Goal: Information Seeking & Learning: Learn about a topic

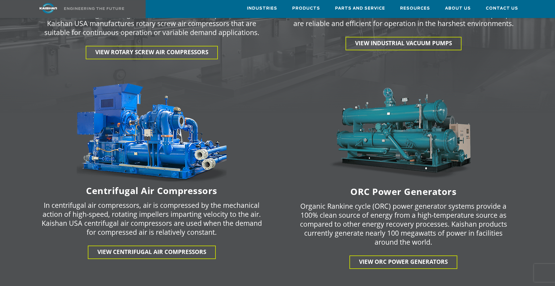
scroll to position [952, 0]
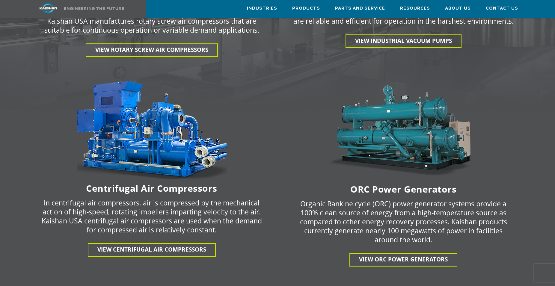
drag, startPoint x: 558, startPoint y: 104, endPoint x: 553, endPoint y: 146, distance: 42.2
click at [553, 146] on div at bounding box center [277, 120] width 555 height 747
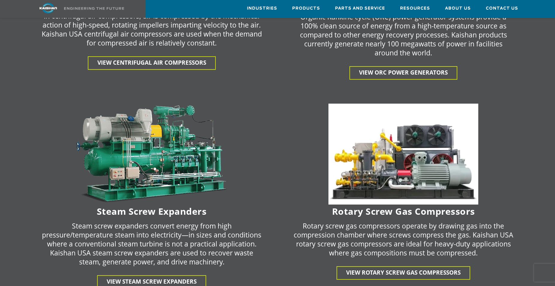
scroll to position [1141, 0]
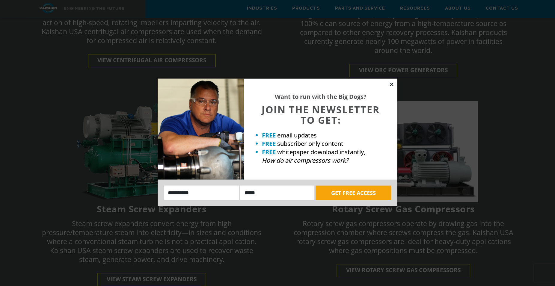
click at [390, 84] on icon at bounding box center [391, 84] width 5 height 5
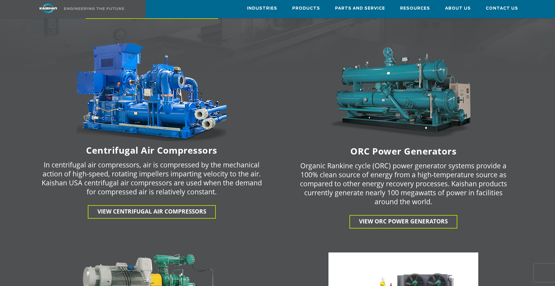
scroll to position [987, 0]
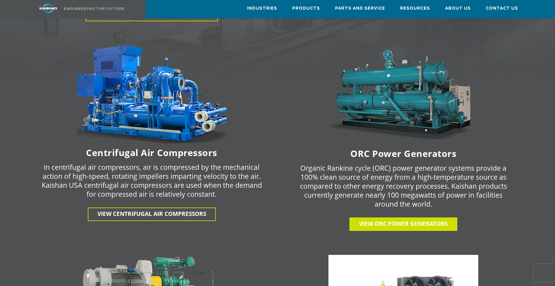
click at [395, 220] on span "View ORC Power Generators" at bounding box center [403, 224] width 89 height 8
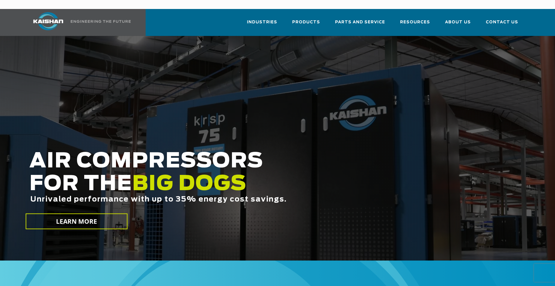
scroll to position [987, 0]
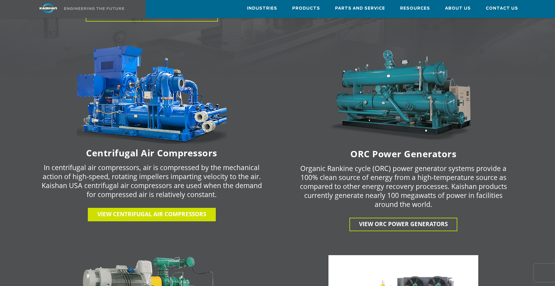
click at [134, 210] on span "View centrifugal air compressors" at bounding box center [151, 214] width 109 height 8
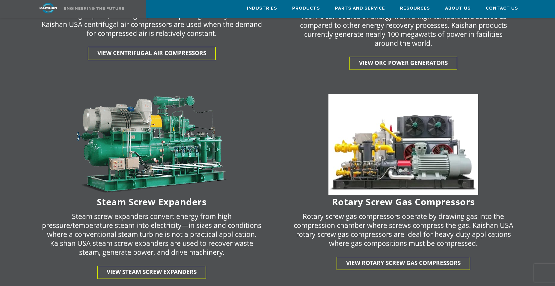
scroll to position [1155, 0]
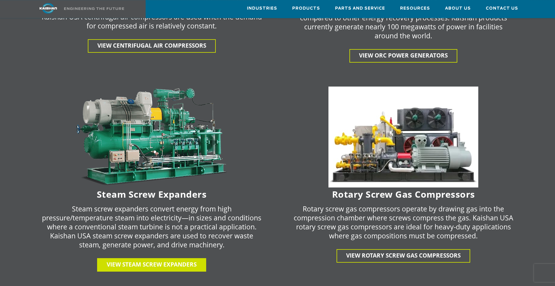
click at [152, 260] on span "View Steam Screw Expanders" at bounding box center [152, 264] width 90 height 8
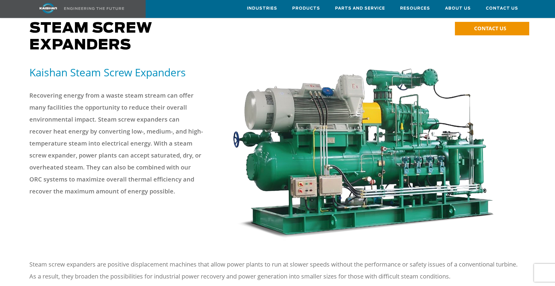
scroll to position [33, 0]
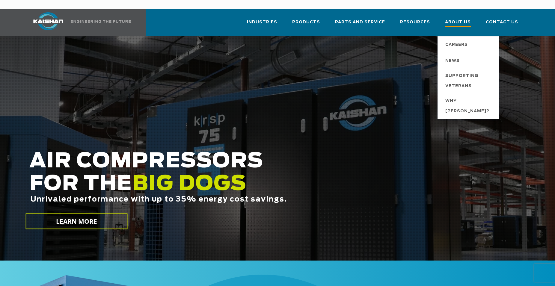
click at [457, 19] on span "About Us" at bounding box center [458, 23] width 26 height 8
